Goal: Information Seeking & Learning: Understand process/instructions

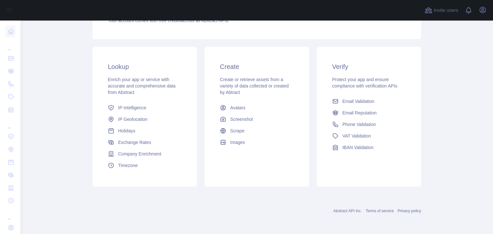
scroll to position [85, 0]
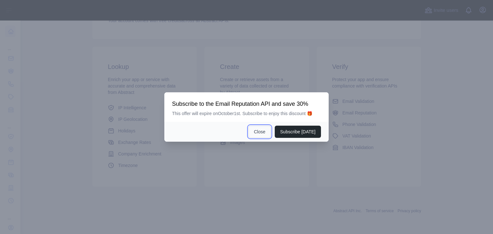
click at [264, 131] on button "Close" at bounding box center [260, 132] width 22 height 12
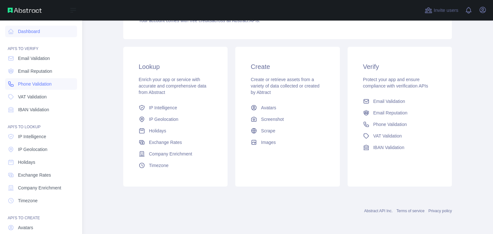
click at [24, 84] on span "Phone Validation" at bounding box center [35, 84] width 34 height 6
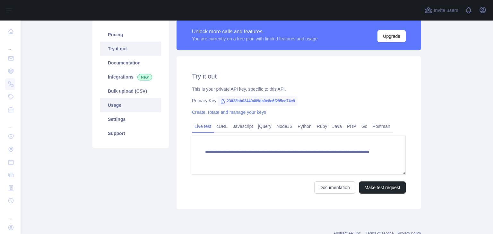
click at [123, 105] on link "Usage" at bounding box center [130, 105] width 61 height 14
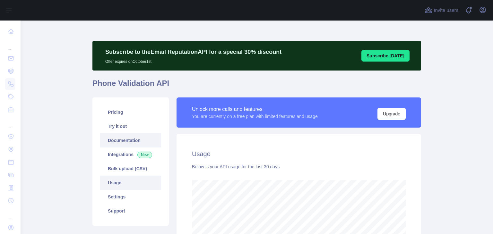
click at [126, 146] on link "Documentation" at bounding box center [130, 141] width 61 height 14
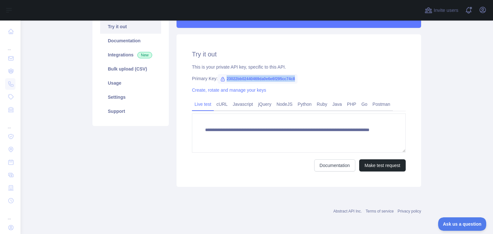
drag, startPoint x: 223, startPoint y: 79, endPoint x: 293, endPoint y: 81, distance: 69.7
click at [293, 81] on span "23022bb02440469da0e6e6f295cc74c8" at bounding box center [258, 79] width 80 height 10
copy span "23022bb02440469da0e6e6f295cc74c8"
